Goal: Information Seeking & Learning: Compare options

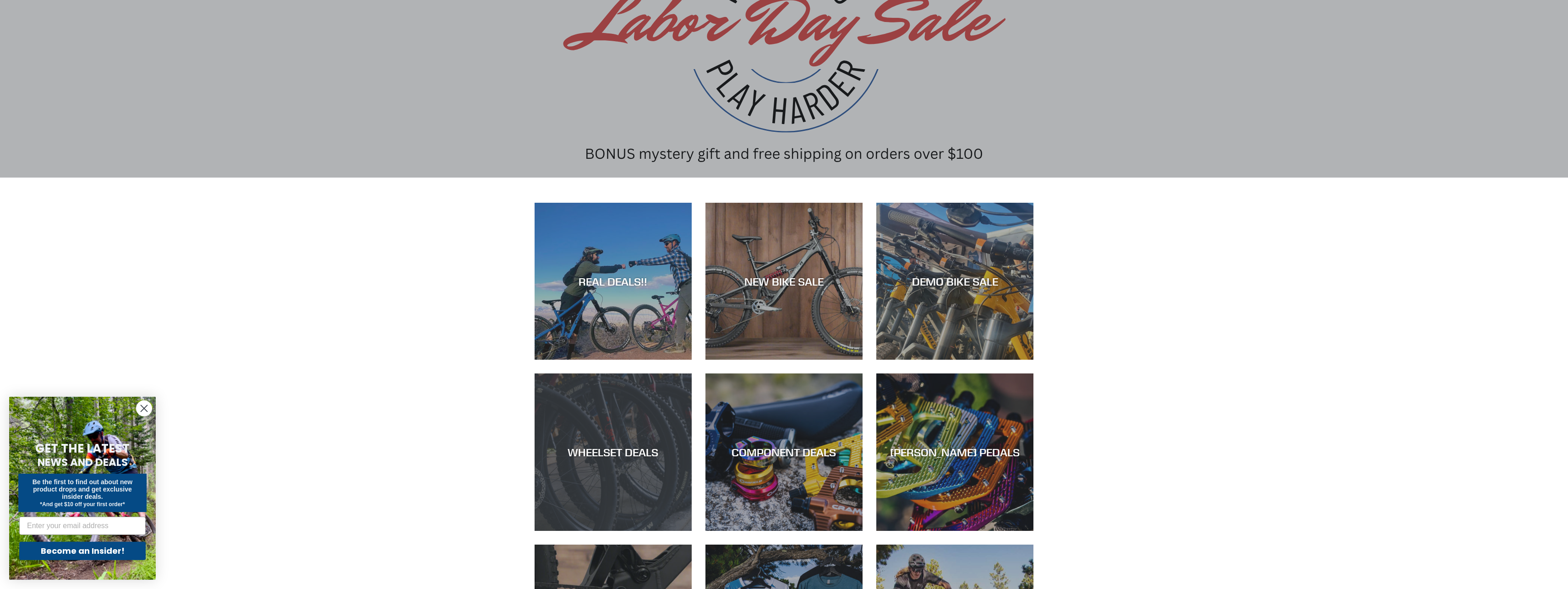
scroll to position [155, 0]
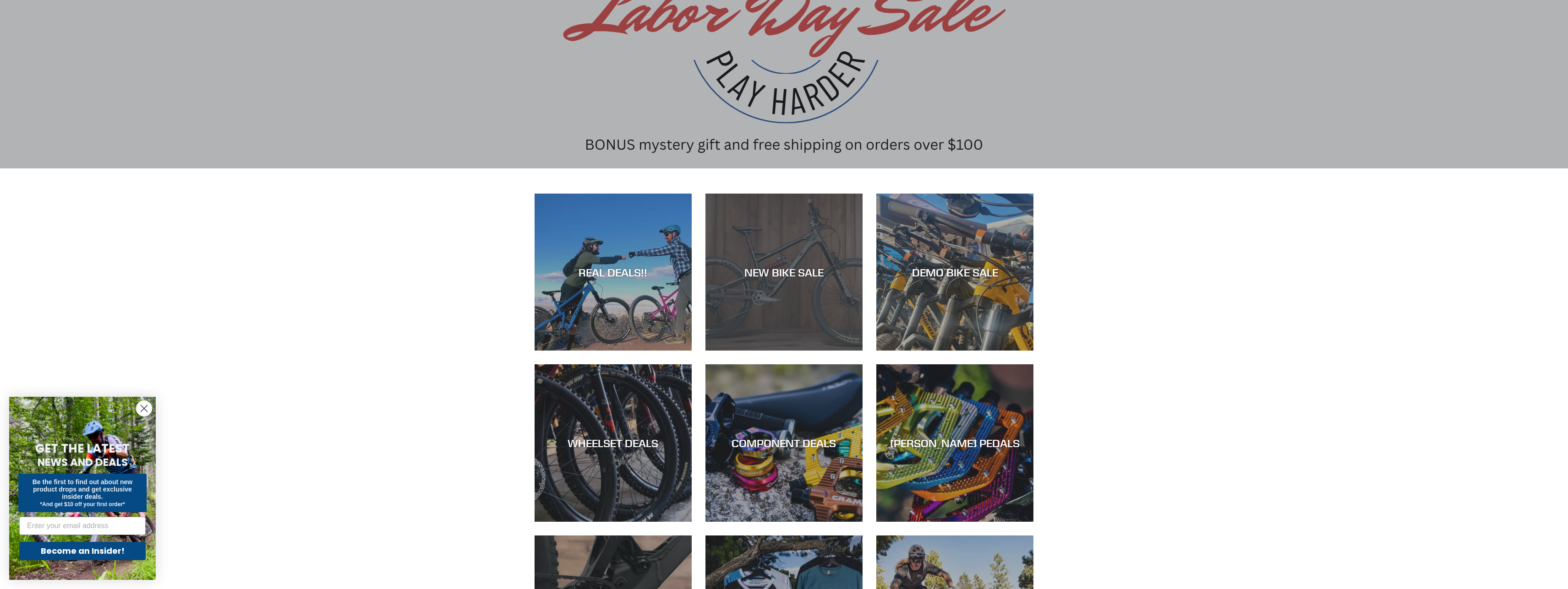
click at [787, 273] on div "NEW BIKE SALE" at bounding box center [784, 272] width 157 height 13
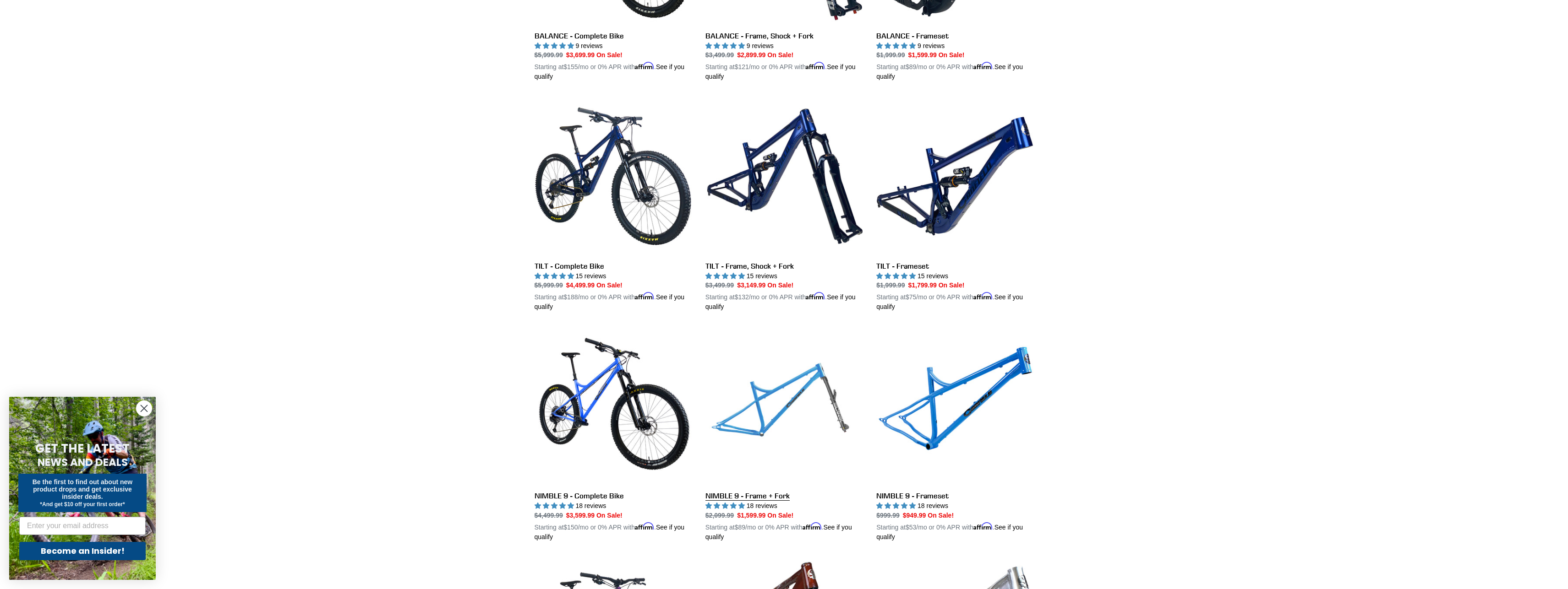
scroll to position [1089, 0]
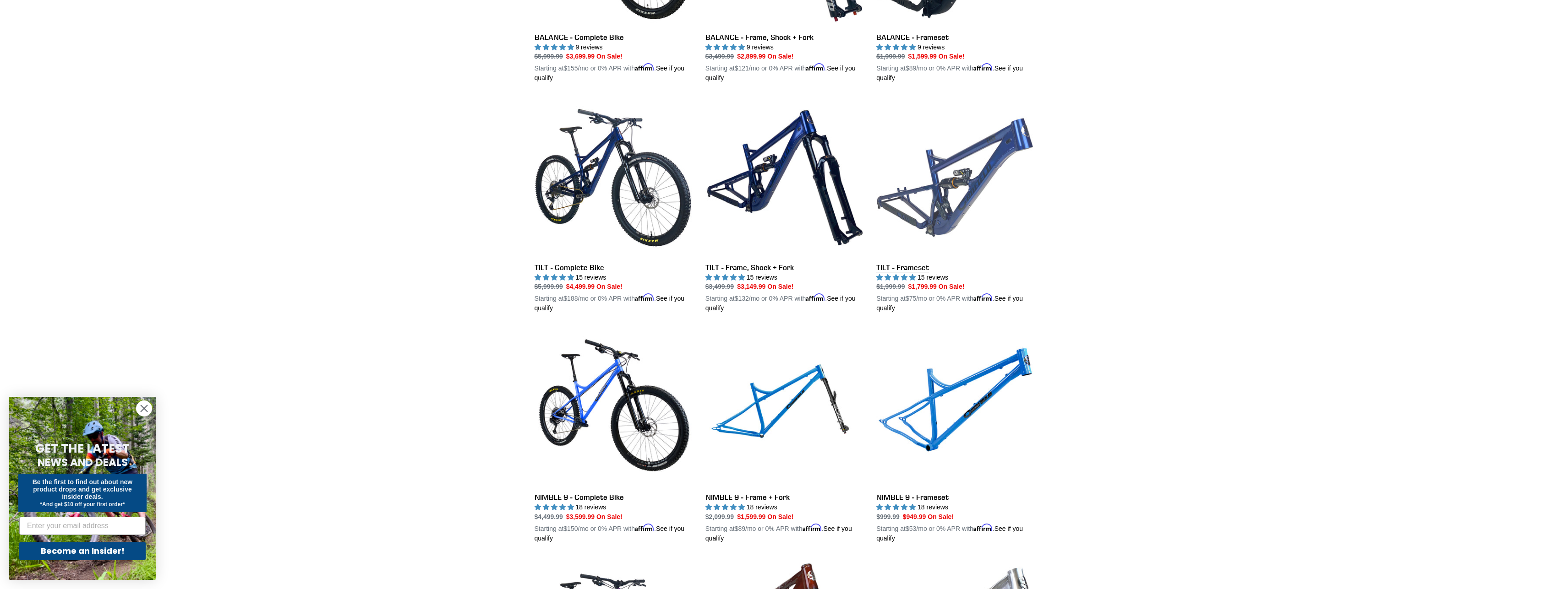
click at [964, 188] on link "TILT - Frameset" at bounding box center [955, 206] width 157 height 215
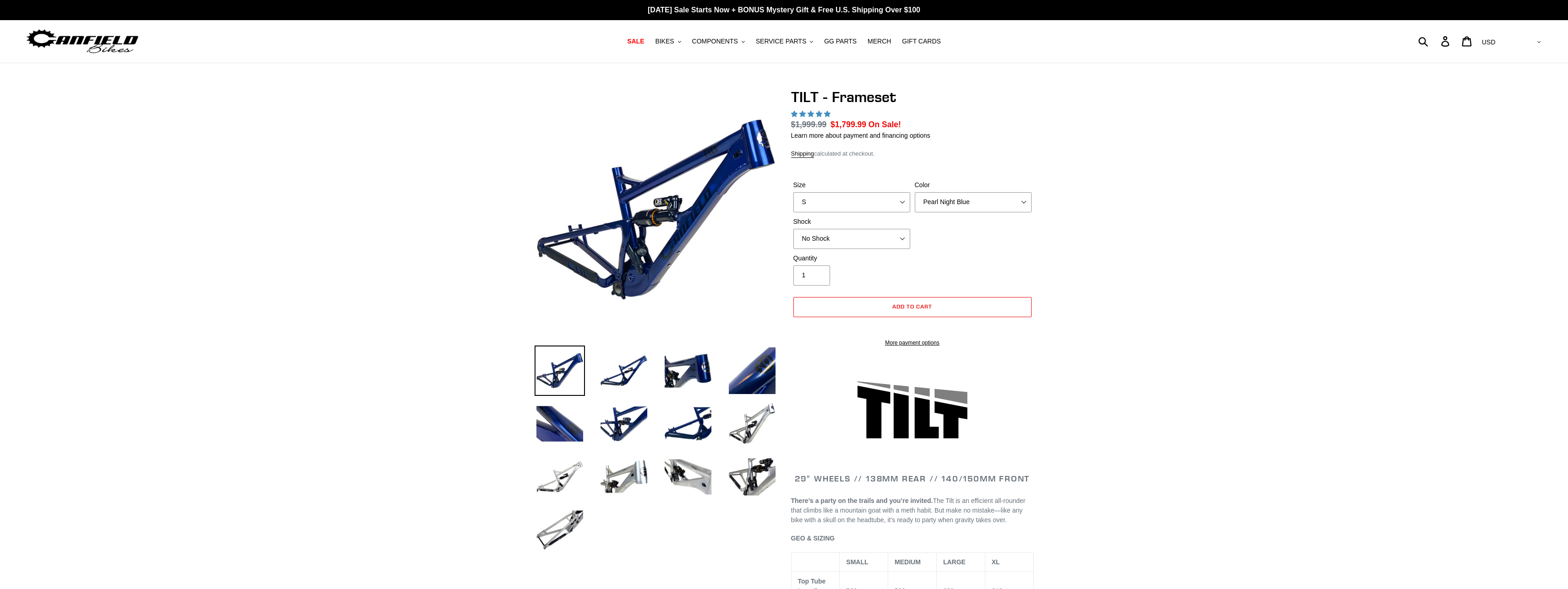
select select "highest-rating"
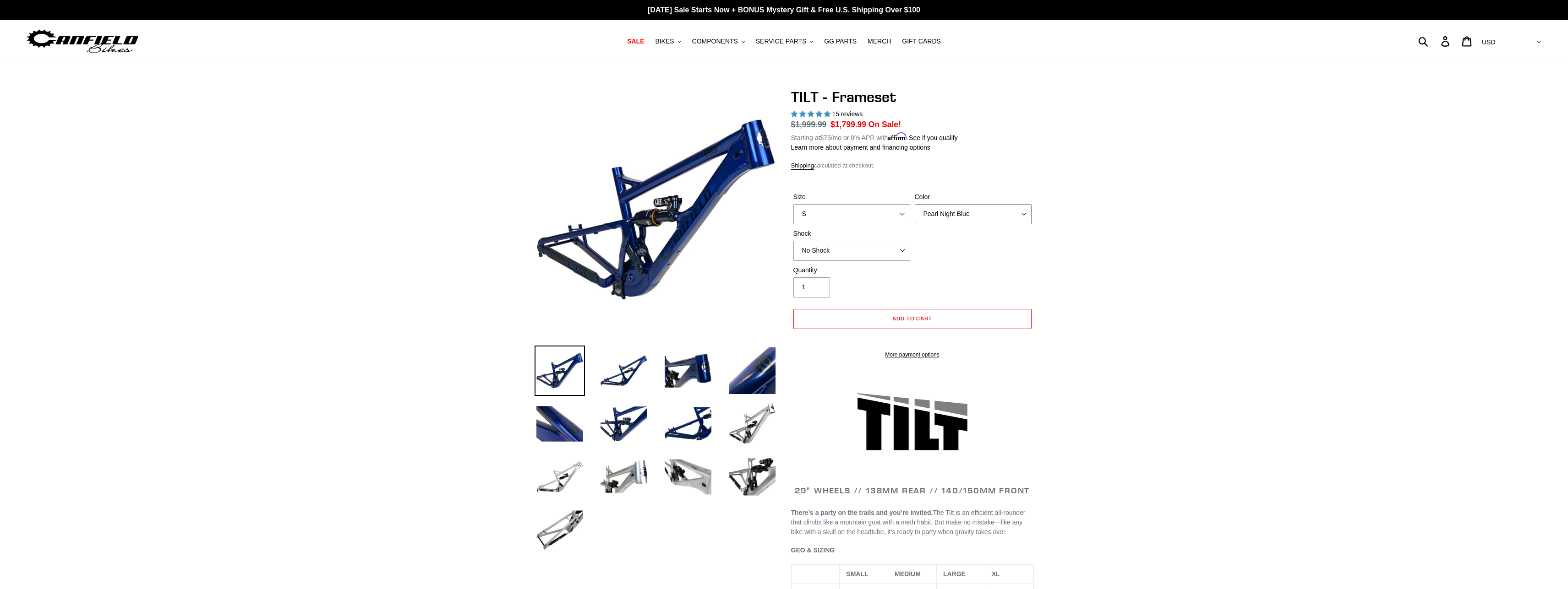
click at [915, 204] on select "Pearl Night Blue Stealth Silver" at bounding box center [973, 215] width 117 height 20
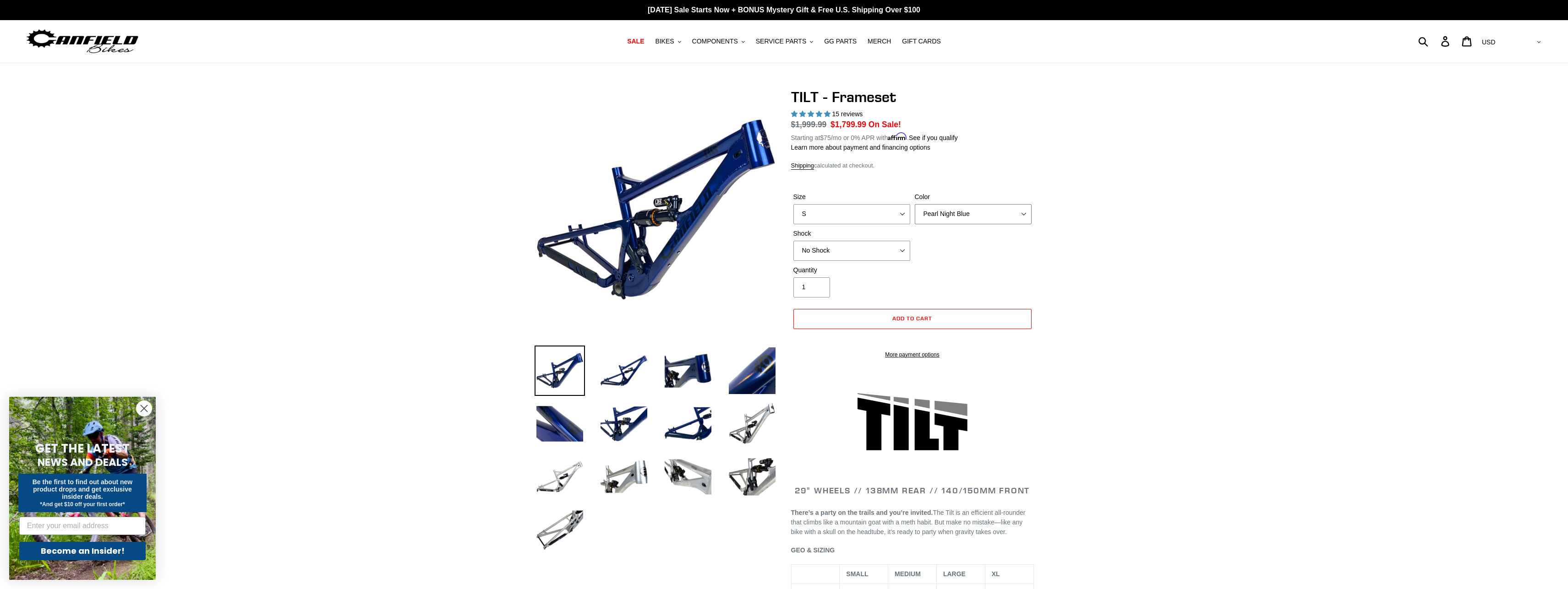
click at [996, 208] on select "Pearl Night Blue Stealth Silver" at bounding box center [973, 215] width 117 height 20
click at [915, 204] on select "Pearl Night Blue Stealth Silver" at bounding box center [973, 215] width 117 height 20
select select "Stealth Silver"
click option "Stealth Silver" at bounding box center [0, 0] width 0 height 0
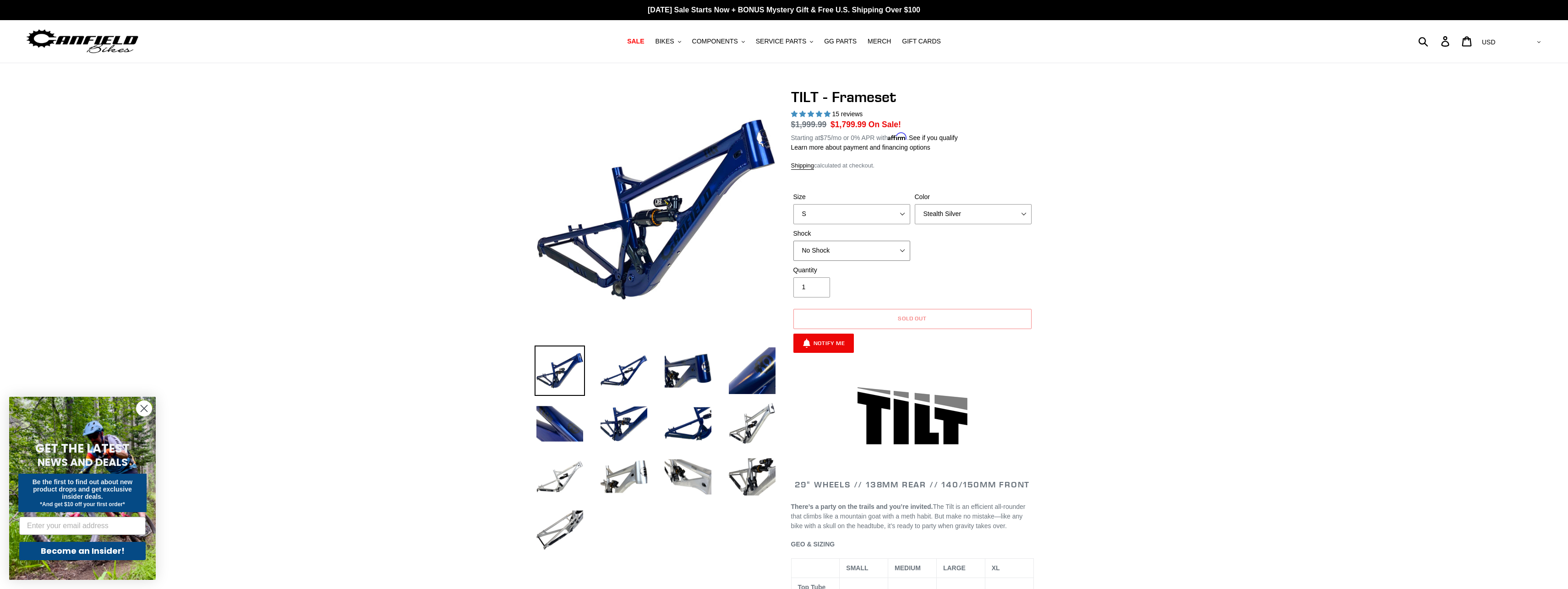
click at [793, 241] on select "No Shock Cane Creek DB Kitsuma Air RockShox Deluxe Ultimate Fox FLOAT X EXT Sto…" at bounding box center [851, 251] width 117 height 20
click option "RockShox Deluxe Ultimate" at bounding box center [0, 0] width 0 height 0
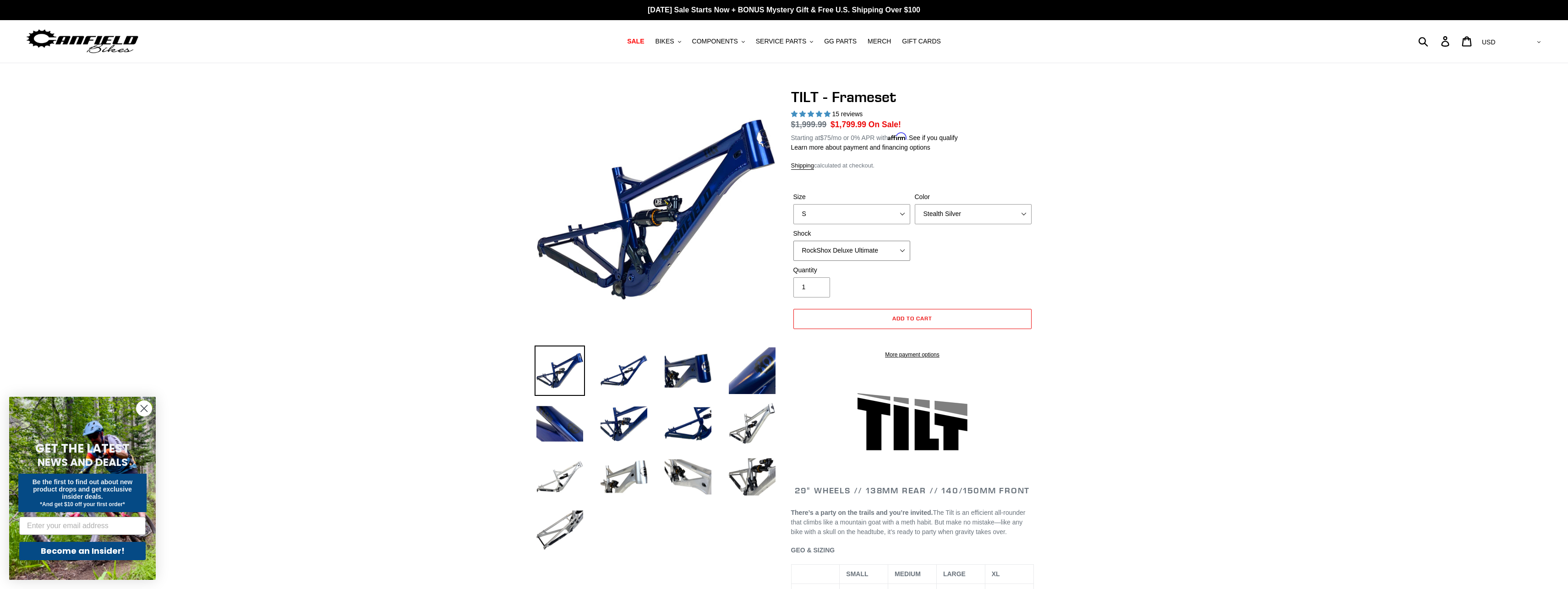
click at [793, 241] on select "No Shock Cane Creek DB Kitsuma Air RockShox Deluxe Ultimate Fox FLOAT X EXT Sto…" at bounding box center [851, 251] width 117 height 20
click option "Fox FLOAT X" at bounding box center [0, 0] width 0 height 0
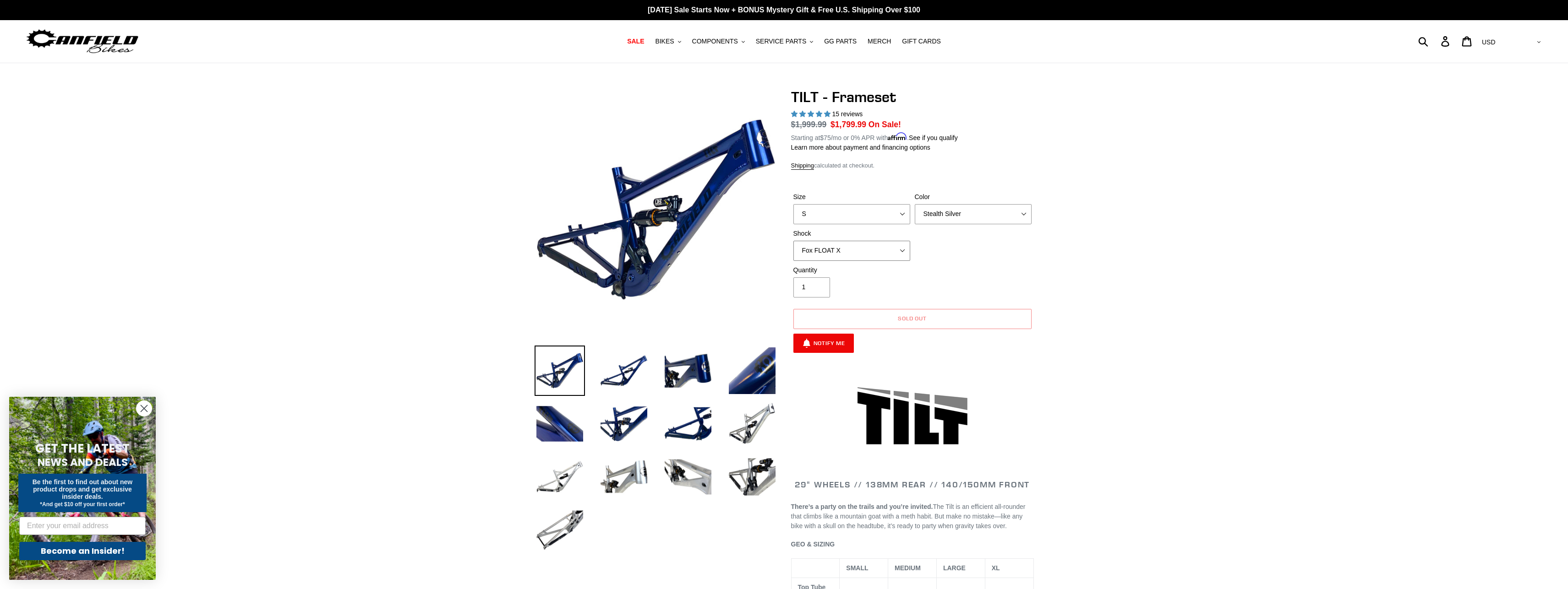
select select "EXT Storia Lok V3"
click option "EXT Storia Lok V3" at bounding box center [0, 0] width 0 height 0
click at [793, 241] on select "No Shock Cane Creek DB Kitsuma Air RockShox Deluxe Ultimate Fox FLOAT X EXT Sto…" at bounding box center [851, 251] width 117 height 20
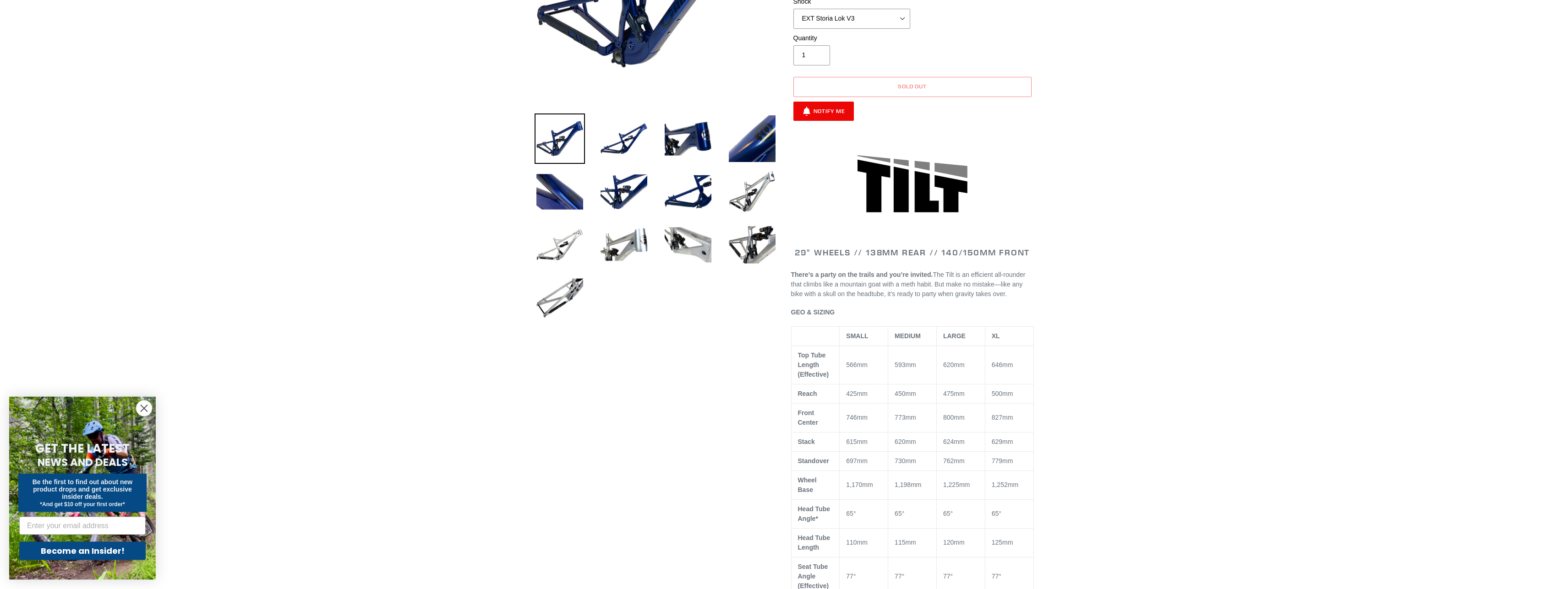
scroll to position [234, 0]
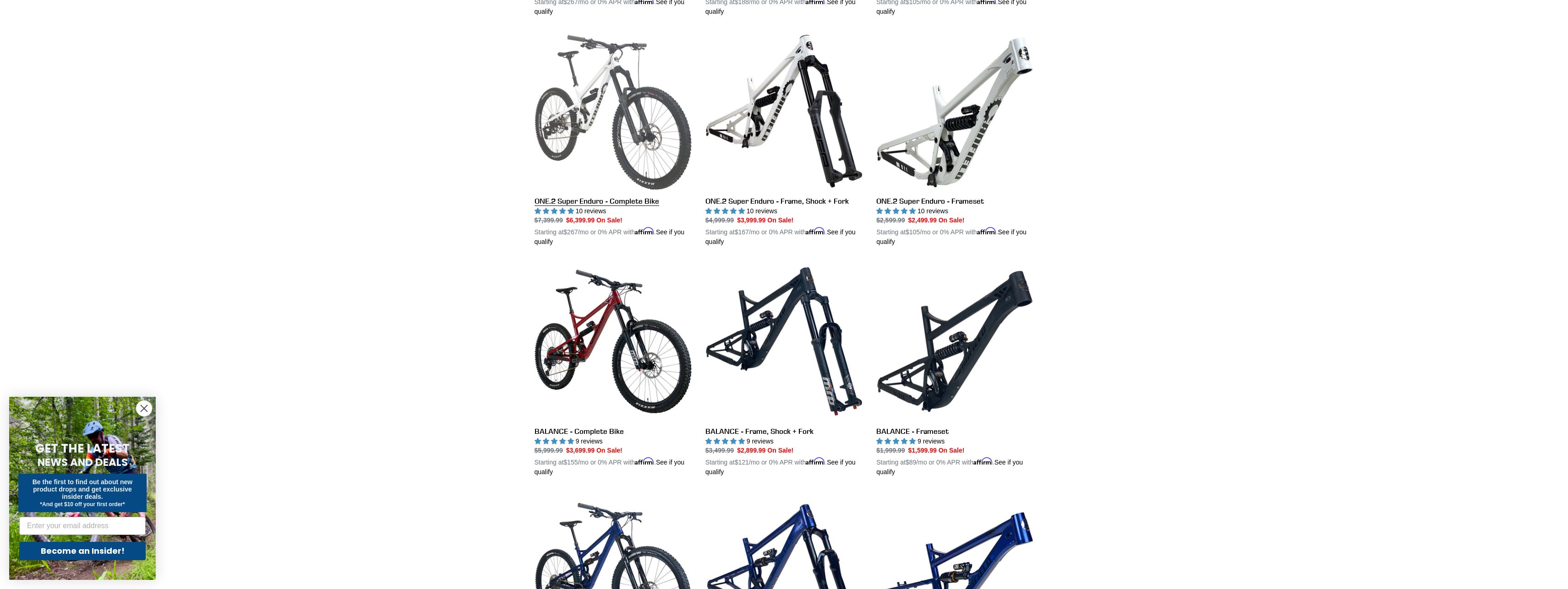
scroll to position [700, 0]
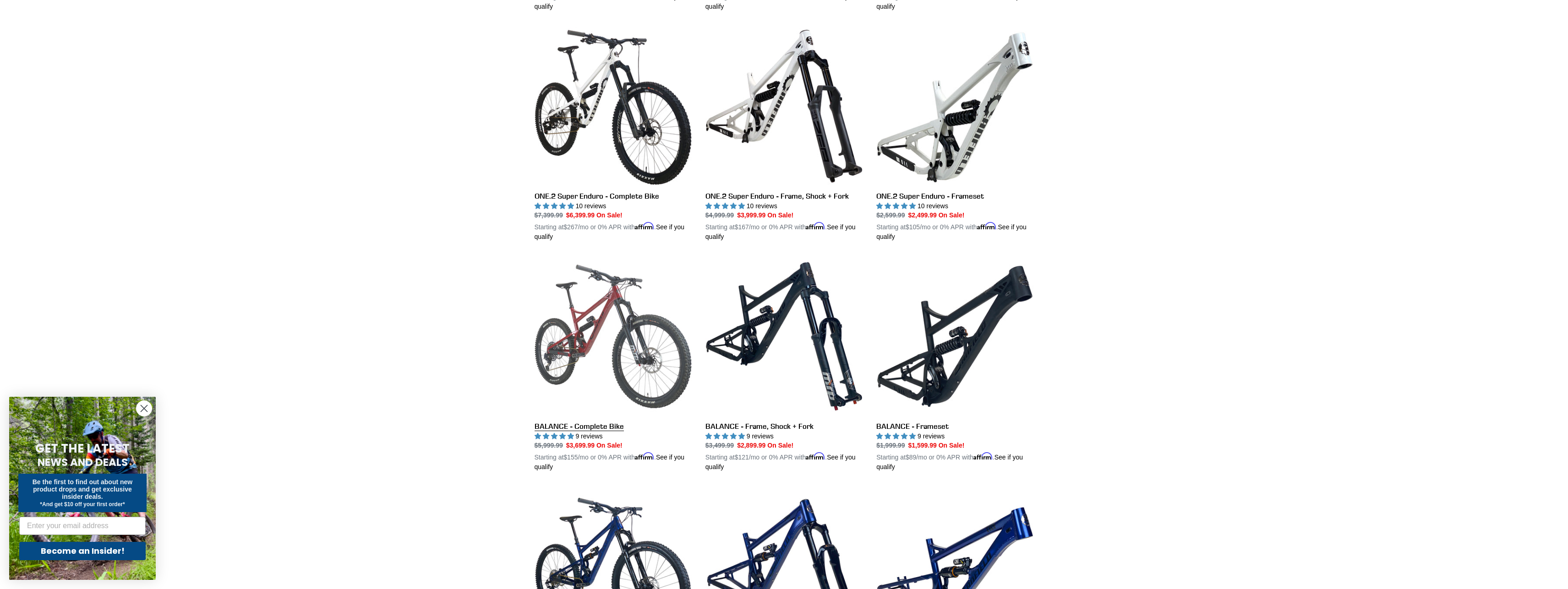
click at [603, 424] on link "BALANCE - Complete Bike" at bounding box center [613, 365] width 157 height 215
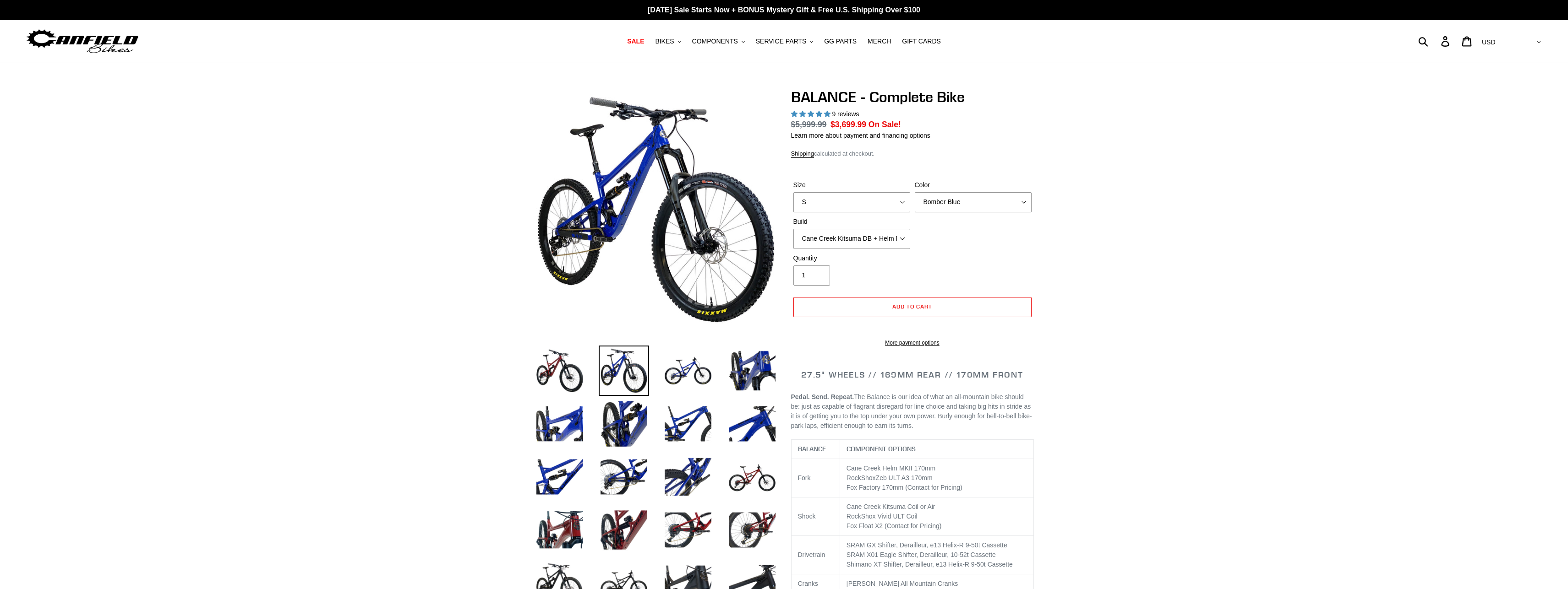
select select "highest-rating"
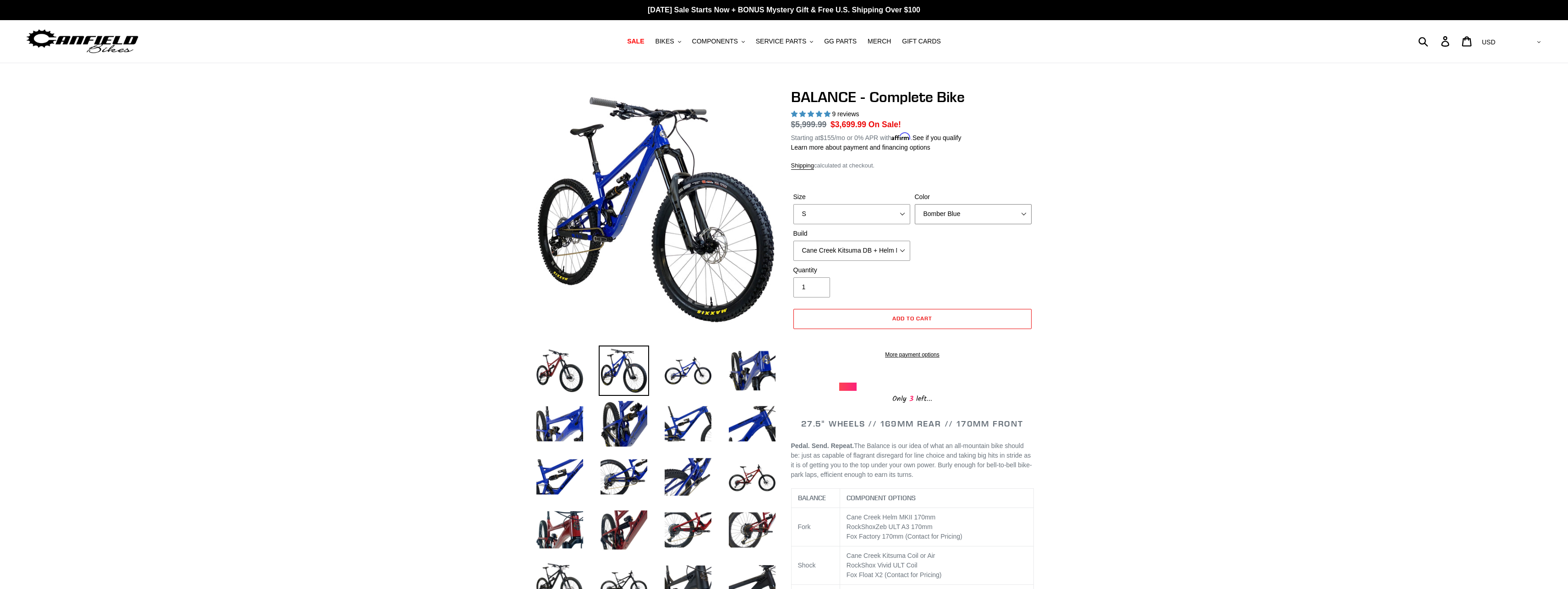
click at [915, 204] on select "Bomber Blue Goat's Blood Stealth Black" at bounding box center [973, 215] width 117 height 20
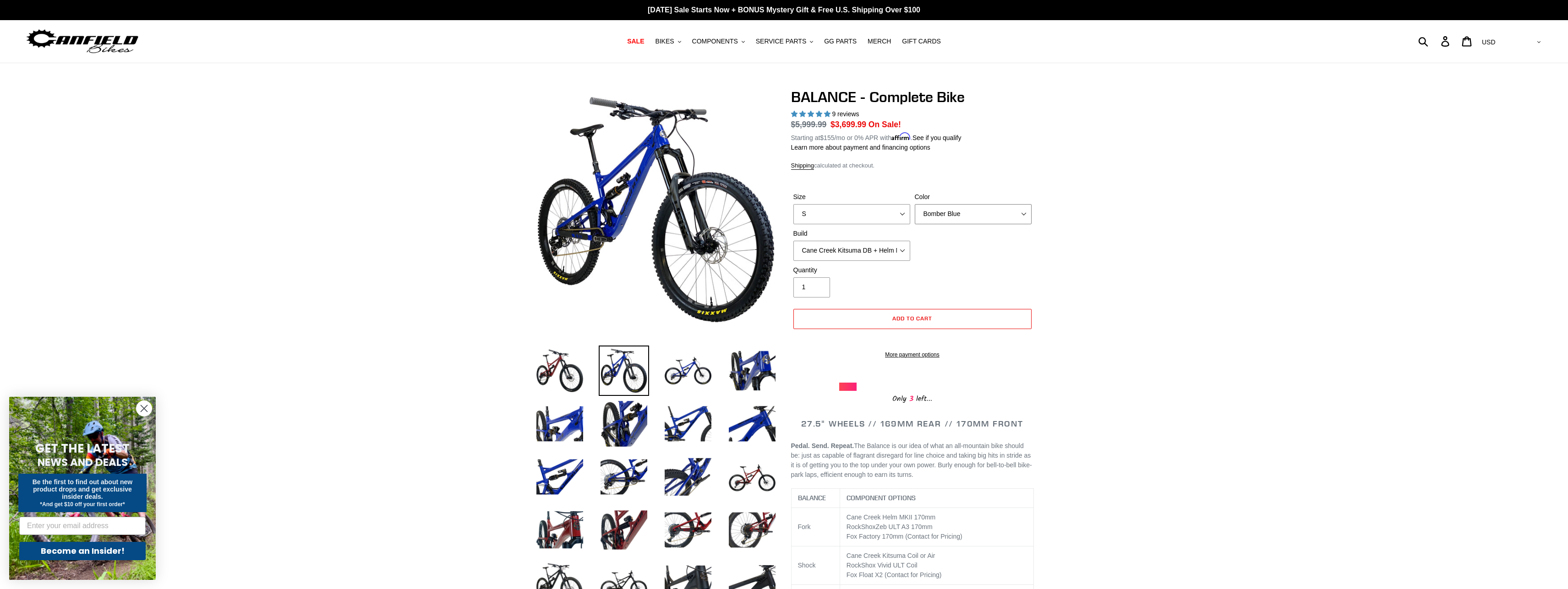
select select "Goat's Blood"
click option "Goat's Blood" at bounding box center [0, 0] width 0 height 0
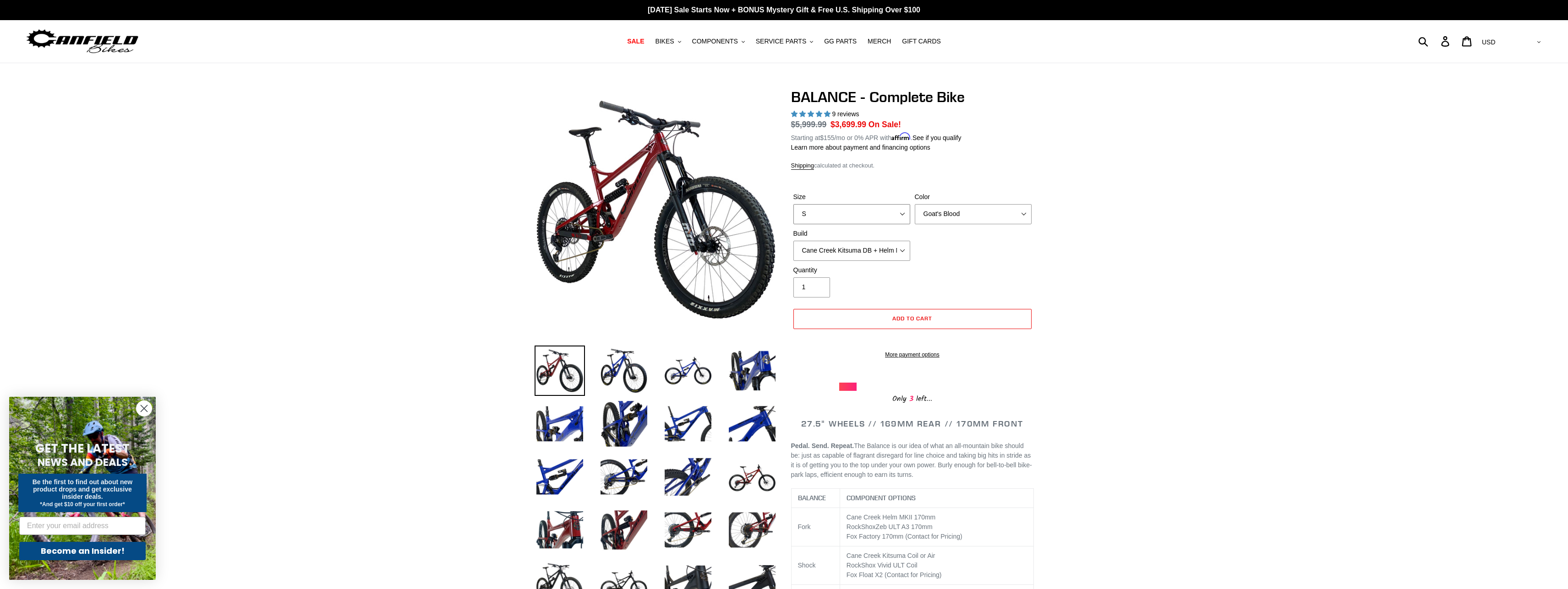
click at [793, 204] on select "S M L XL" at bounding box center [851, 215] width 117 height 20
select select "XL"
click option "XL" at bounding box center [0, 0] width 0 height 0
click at [793, 241] on select "Cane Creek Kitsuma DB + Helm MKII + SRAM GX Cane Creek Kitsuma DB + Helm MKII +…" at bounding box center [851, 251] width 117 height 20
drag, startPoint x: 897, startPoint y: 250, endPoint x: 1149, endPoint y: 265, distance: 252.4
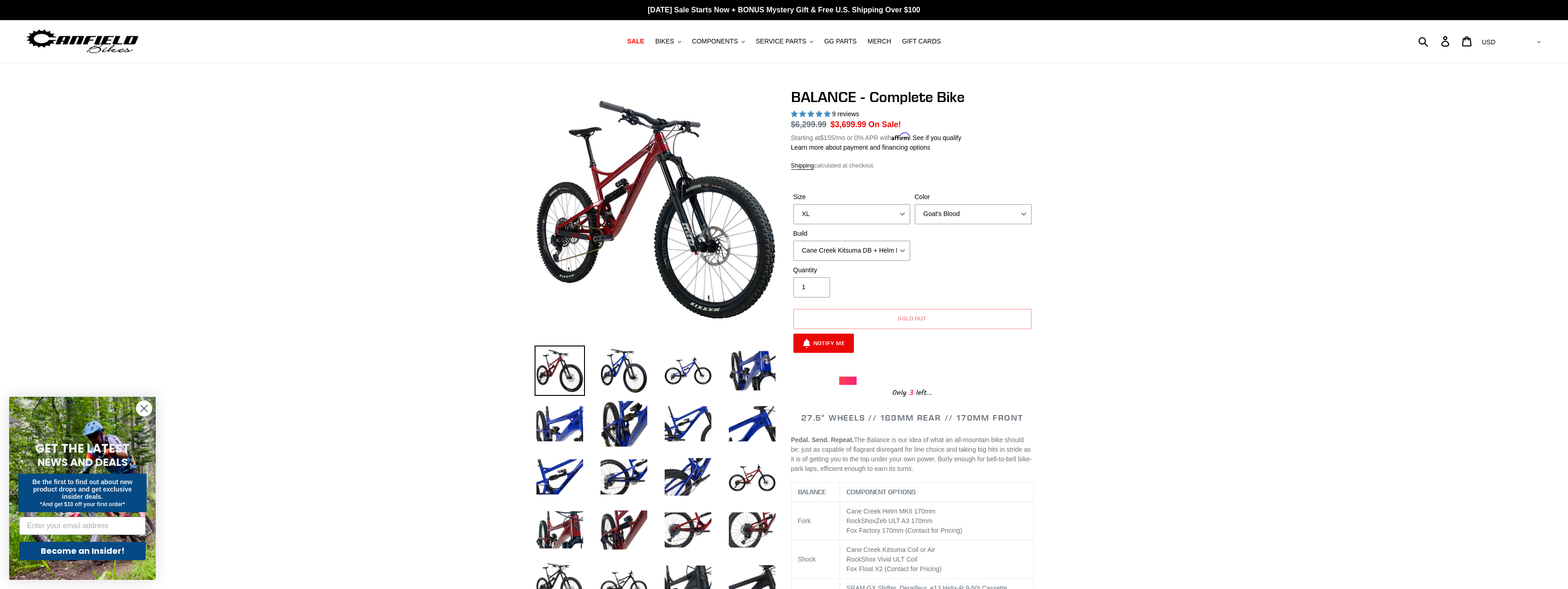
click at [637, 376] on img at bounding box center [624, 371] width 50 height 50
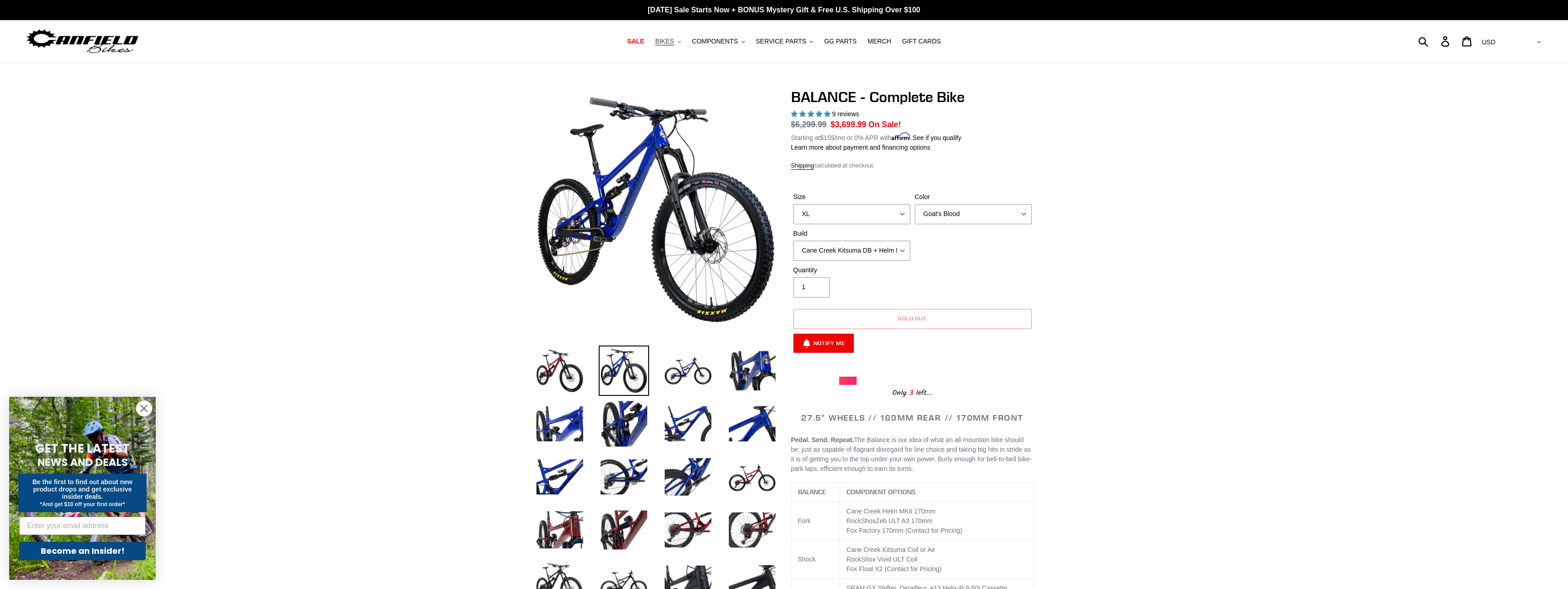
click at [681, 41] on icon ".cls-1{fill:#231f20}" at bounding box center [679, 41] width 3 height 3
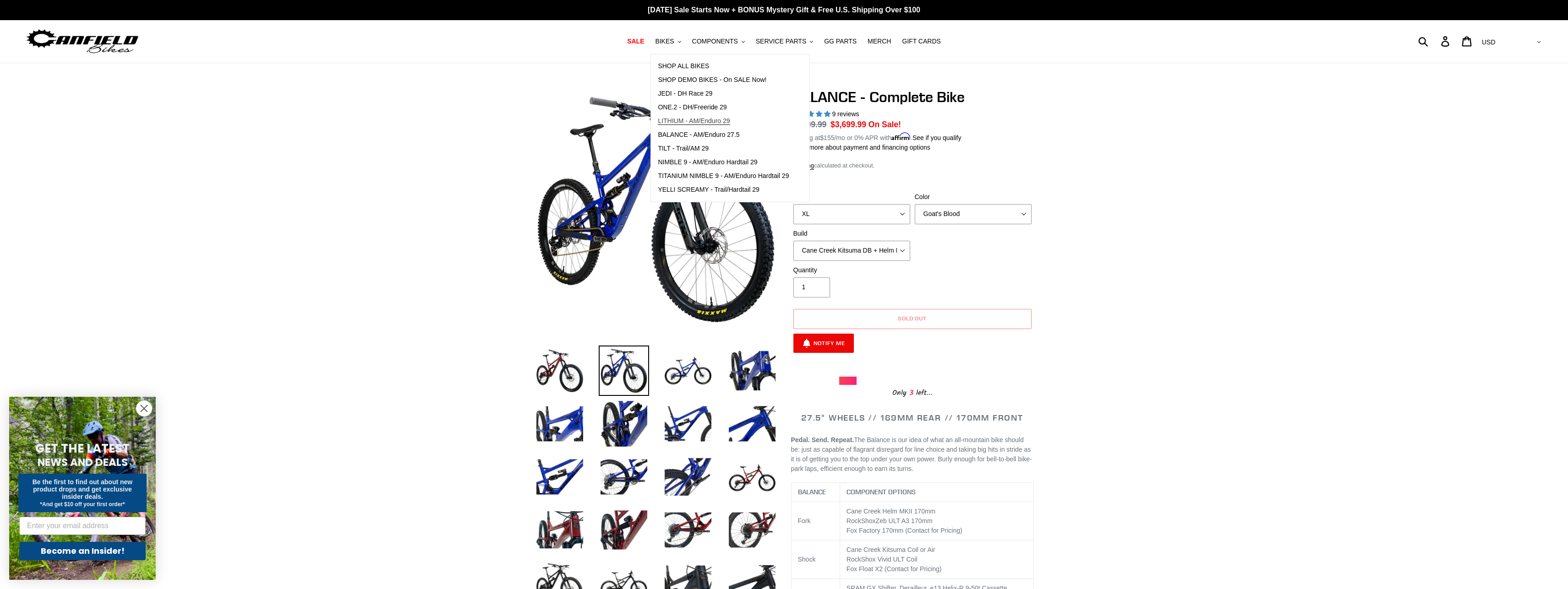
click at [702, 120] on span "LITHIUM - AM/Enduro 29" at bounding box center [694, 121] width 72 height 8
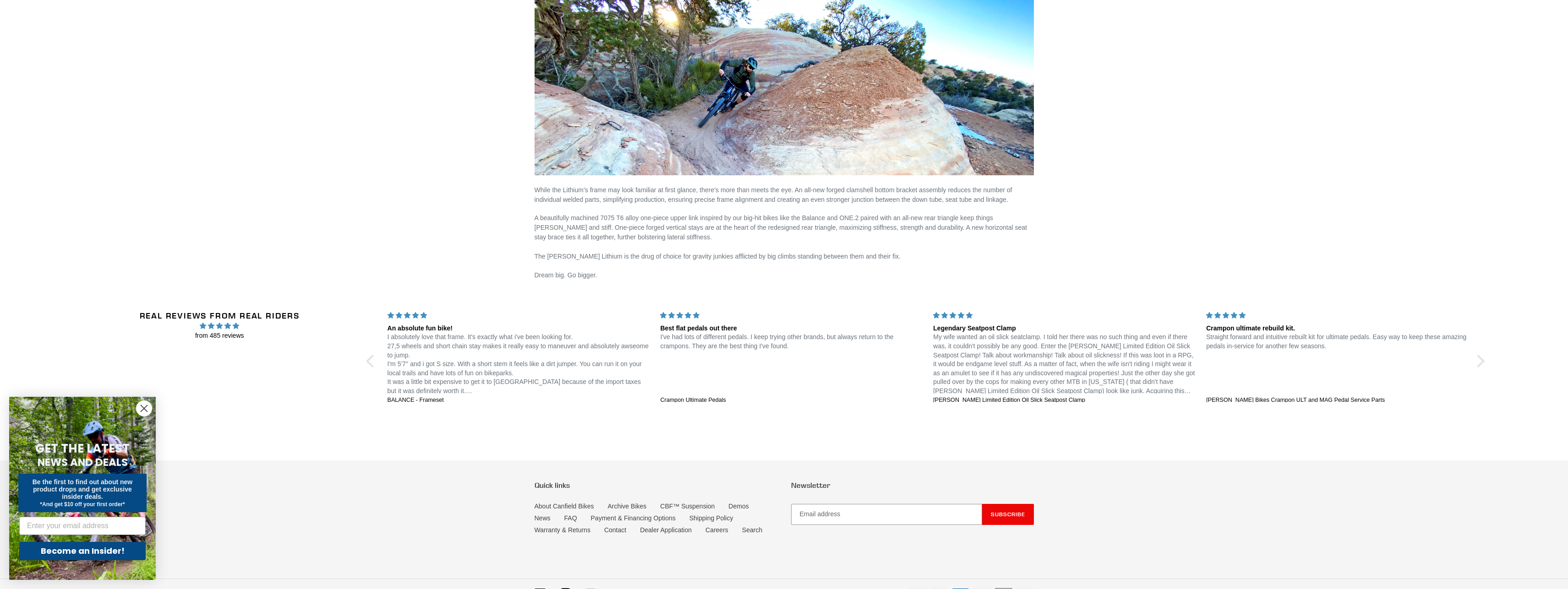
scroll to position [1635, 0]
